Goal: Check status: Check status

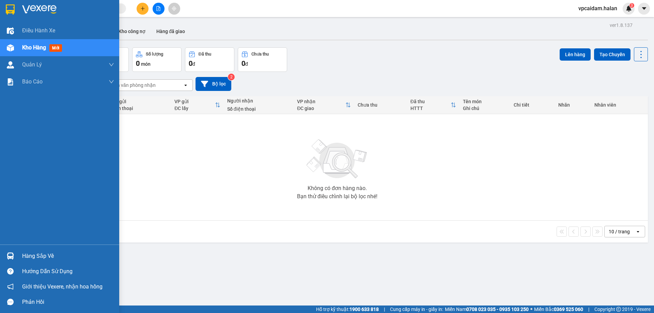
click at [8, 257] on img at bounding box center [10, 255] width 7 height 7
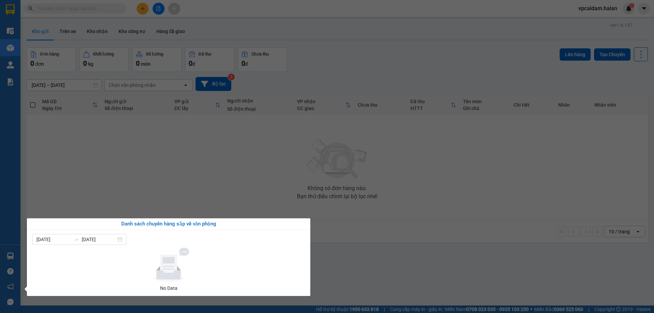
click at [95, 166] on section "Kết quả tìm kiếm ( 0 ) Bộ lọc No Data vpcaidam.halan 3 Điều hành xe Kho hàng mớ…" at bounding box center [327, 156] width 654 height 313
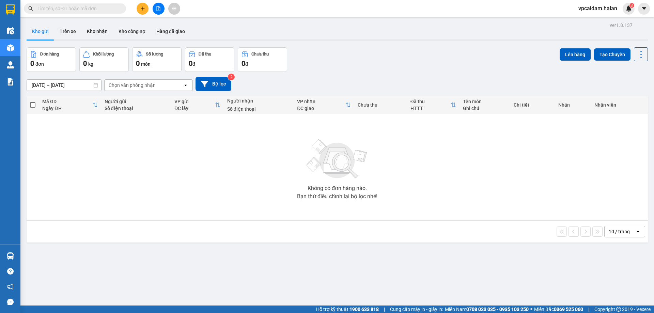
click at [492, 183] on div "Không có đơn hàng nào. Bạn thử điều chỉnh lại bộ lọc nhé!" at bounding box center [337, 167] width 614 height 102
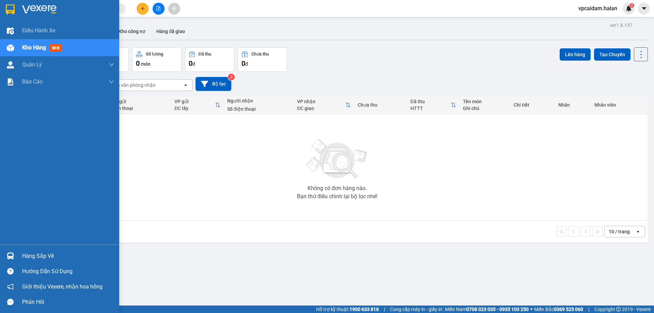
click at [10, 255] on img at bounding box center [10, 255] width 7 height 7
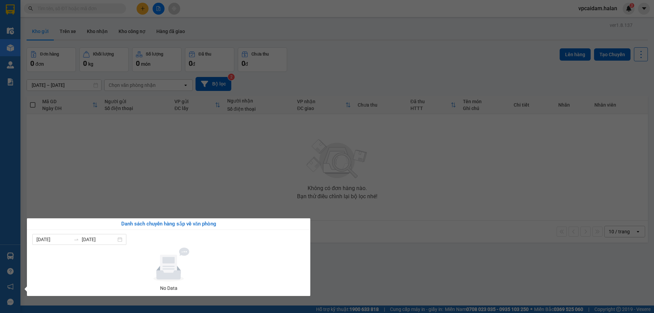
click at [96, 199] on section "Kết quả tìm kiếm ( 0 ) Bộ lọc No Data vpcaidam.halan 3 Điều hành xe Kho hàng mớ…" at bounding box center [327, 156] width 654 height 313
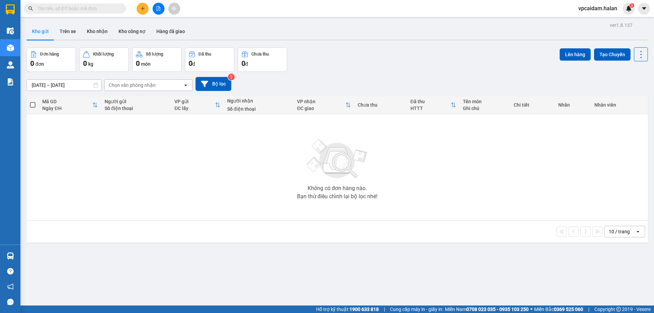
click at [511, 172] on div "Không có đơn hàng nào. Bạn thử điều chỉnh lại bộ lọc nhé!" at bounding box center [337, 167] width 614 height 102
click at [465, 200] on div "Không có đơn hàng nào. Bạn thử điều chỉnh lại bộ lọc nhé!" at bounding box center [337, 167] width 614 height 102
click at [535, 177] on div "Không có đơn hàng nào. Bạn thử điều chỉnh lại bộ lọc nhé!" at bounding box center [337, 167] width 614 height 102
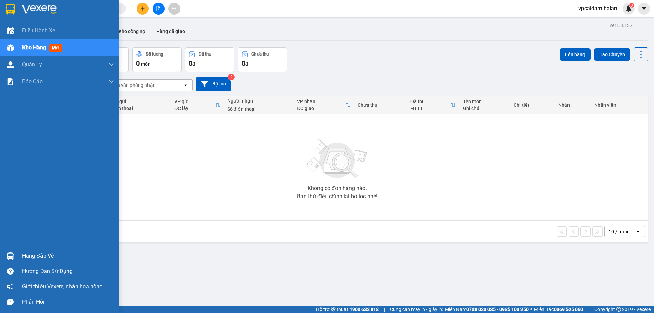
click at [7, 256] on img at bounding box center [10, 255] width 7 height 7
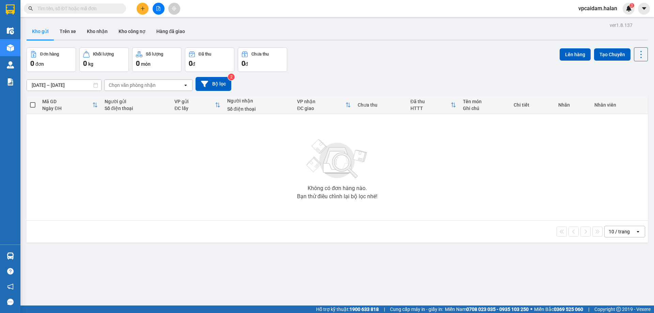
click at [133, 196] on section "Kết quả tìm kiếm ( 0 ) Bộ lọc No Data vpcaidam.halan 3 Điều hành xe Kho hàng mớ…" at bounding box center [327, 156] width 654 height 313
click at [604, 217] on div "Không có đơn hàng nào. Bạn thử điều chỉnh lại bộ lọc nhé!" at bounding box center [337, 167] width 614 height 102
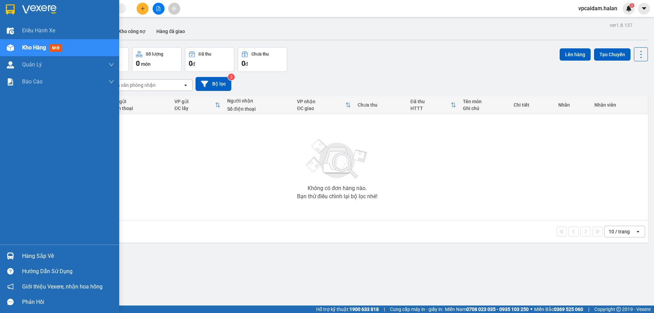
click at [5, 259] on div at bounding box center [10, 256] width 12 height 12
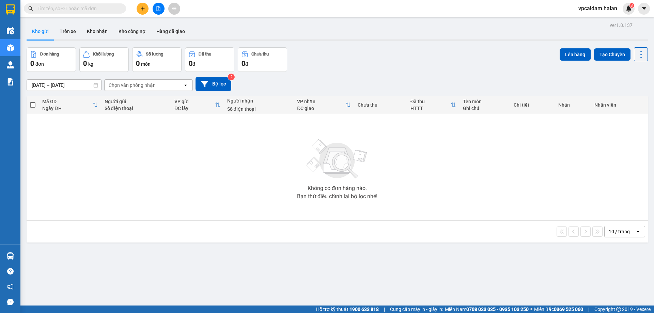
click at [225, 199] on section "Kết quả tìm kiếm ( 0 ) Bộ lọc No Data vpcaidam.halan 3 Điều hành xe Kho hàng mớ…" at bounding box center [327, 156] width 654 height 313
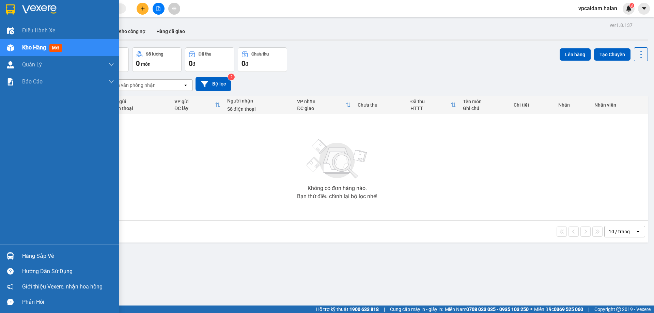
click at [7, 250] on div at bounding box center [10, 256] width 12 height 12
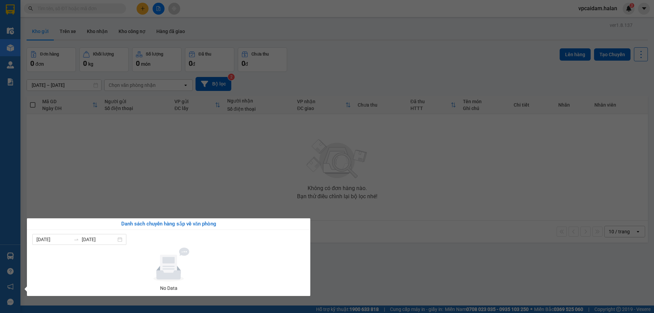
click at [115, 194] on section "Kết quả tìm kiếm ( 0 ) Bộ lọc No Data vpcaidam.halan 3 Điều hành xe Kho hàng mớ…" at bounding box center [327, 156] width 654 height 313
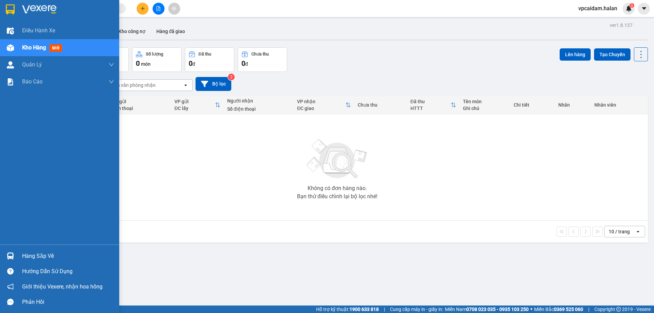
click at [10, 252] on div at bounding box center [10, 256] width 12 height 12
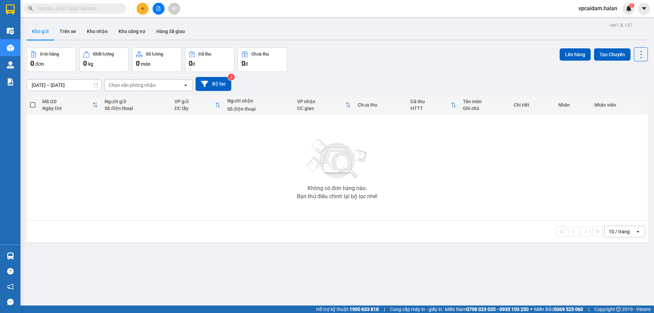
click at [192, 181] on section "Kết quả tìm kiếm ( 0 ) Bộ lọc No Data vpcaidam.halan 3 Điều hành xe Kho hàng mớ…" at bounding box center [327, 156] width 654 height 313
click at [231, 82] on button "Bộ lọc" at bounding box center [213, 84] width 36 height 14
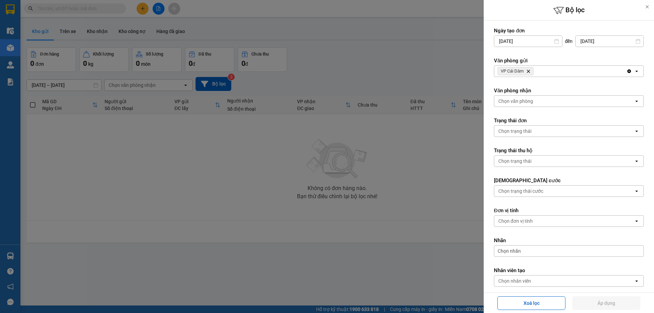
click at [388, 75] on div at bounding box center [327, 156] width 654 height 313
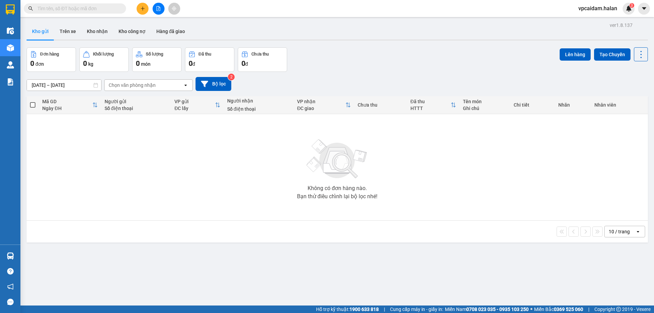
drag, startPoint x: 75, startPoint y: 278, endPoint x: 70, endPoint y: 278, distance: 5.1
click at [71, 278] on div "ver 1.8.137 Kho gửi Trên xe Kho nhận Kho công nợ Hàng đã giao Đơn hàng 0 đơn Kh…" at bounding box center [337, 176] width 626 height 313
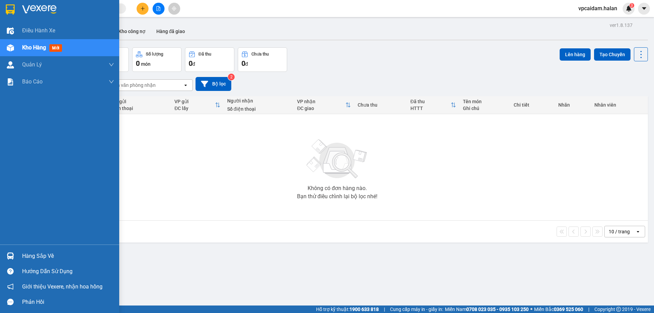
click at [7, 258] on img at bounding box center [10, 255] width 7 height 7
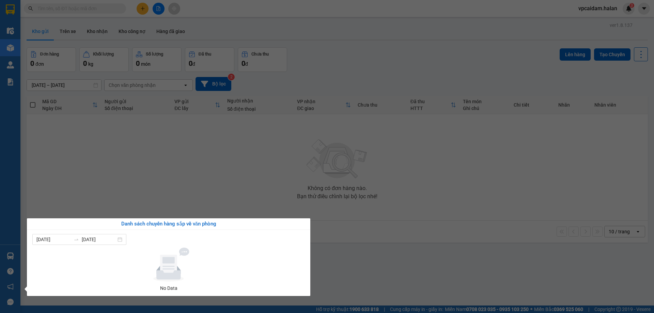
click at [262, 206] on section "Kết quả tìm kiếm ( 0 ) Bộ lọc No Data vpcaidam.halan 3 Điều hành xe Kho hàng mớ…" at bounding box center [327, 156] width 654 height 313
